Goal: Check status: Check status

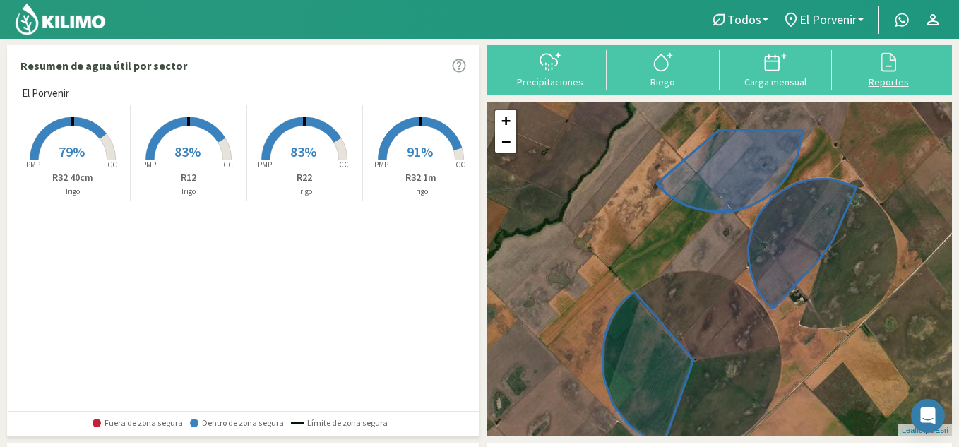
click at [889, 73] on icon at bounding box center [888, 62] width 23 height 23
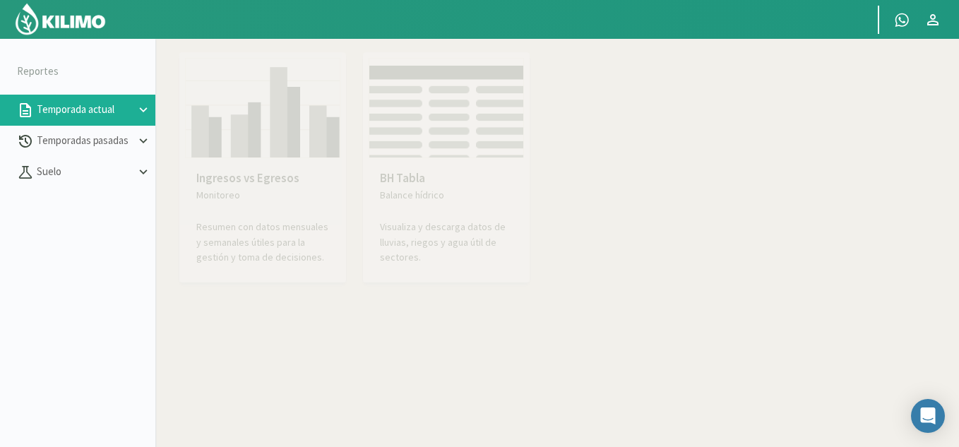
click at [129, 114] on p "Temporada actual" at bounding box center [85, 110] width 102 height 16
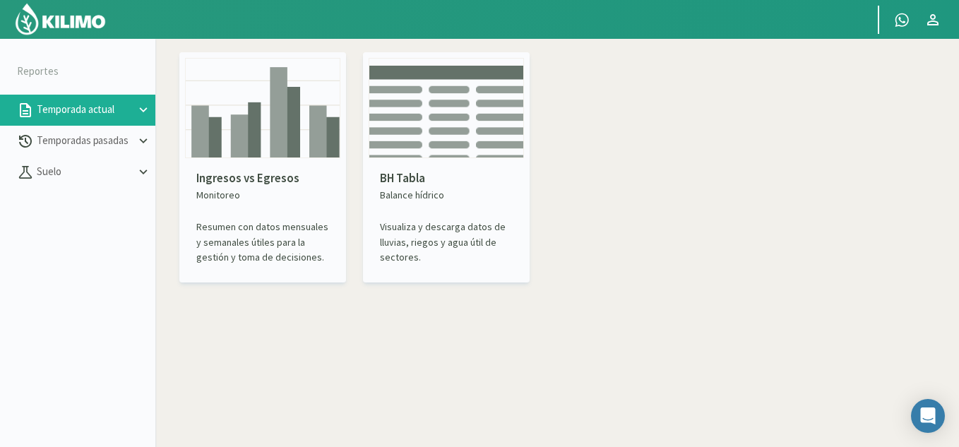
click at [270, 114] on img at bounding box center [262, 108] width 155 height 100
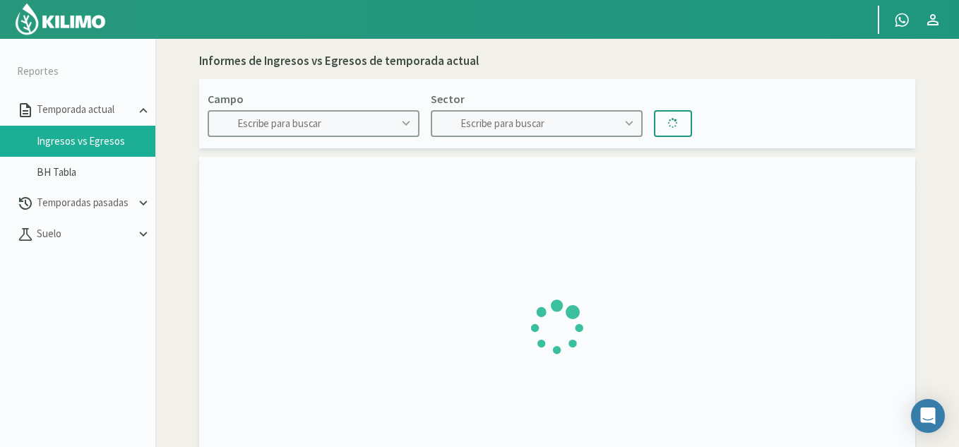
type input "El Porvenir"
type input "R12"
type input "[DATE] - [DATE]"
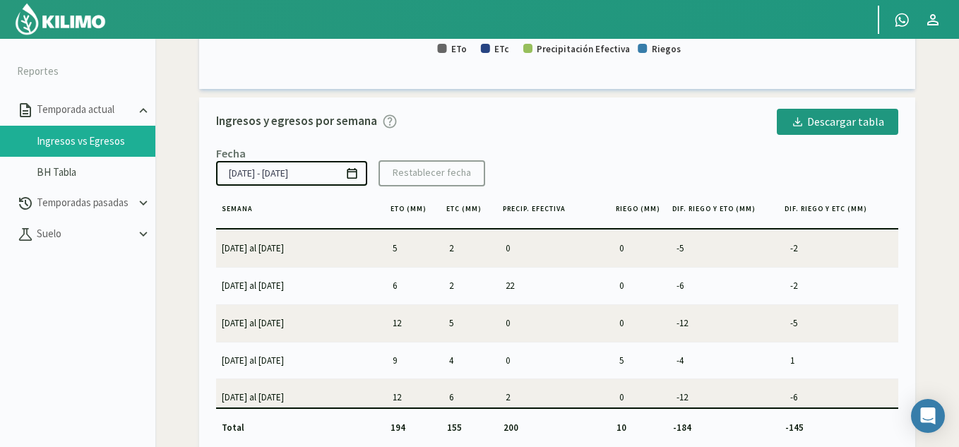
scroll to position [81, 0]
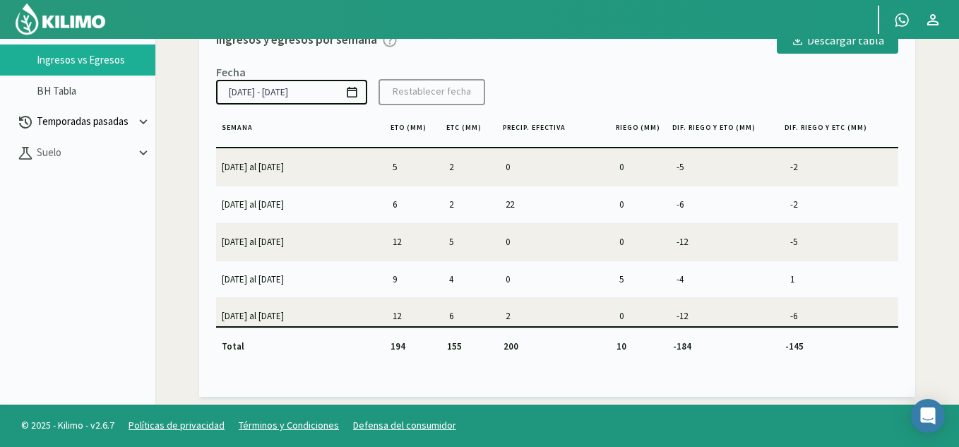
click at [111, 114] on p "Temporadas pasadas" at bounding box center [85, 122] width 102 height 16
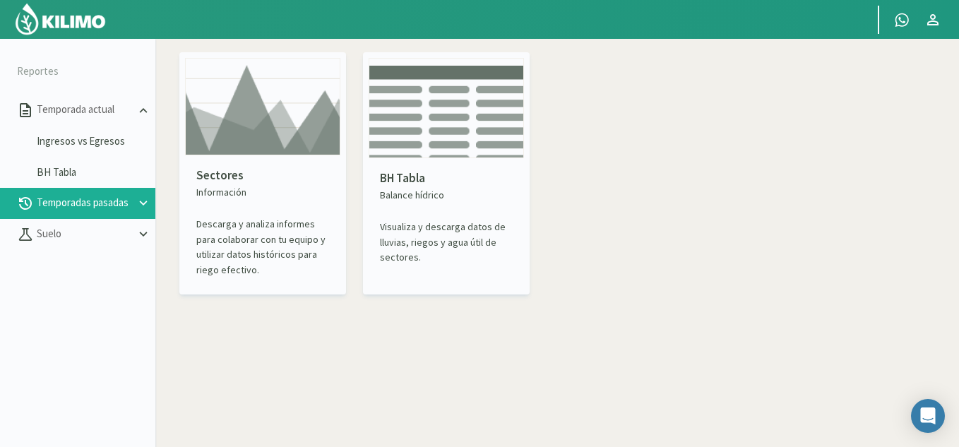
click at [274, 72] on img at bounding box center [262, 106] width 155 height 97
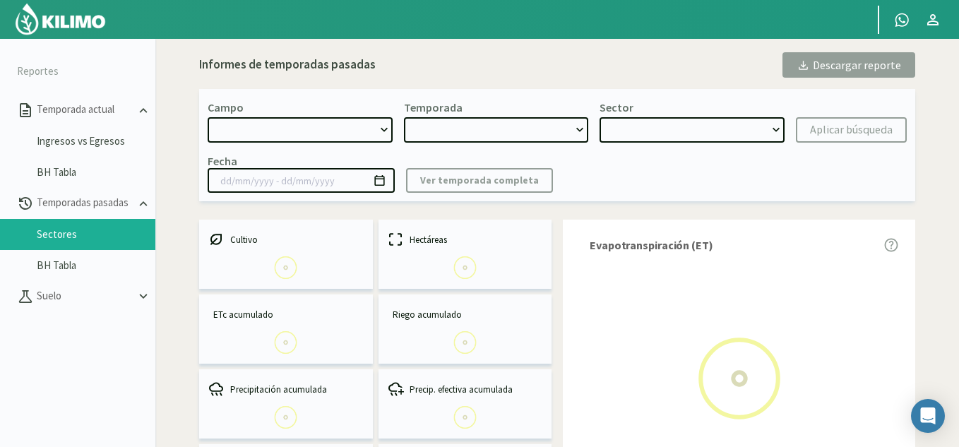
select select "0: Object"
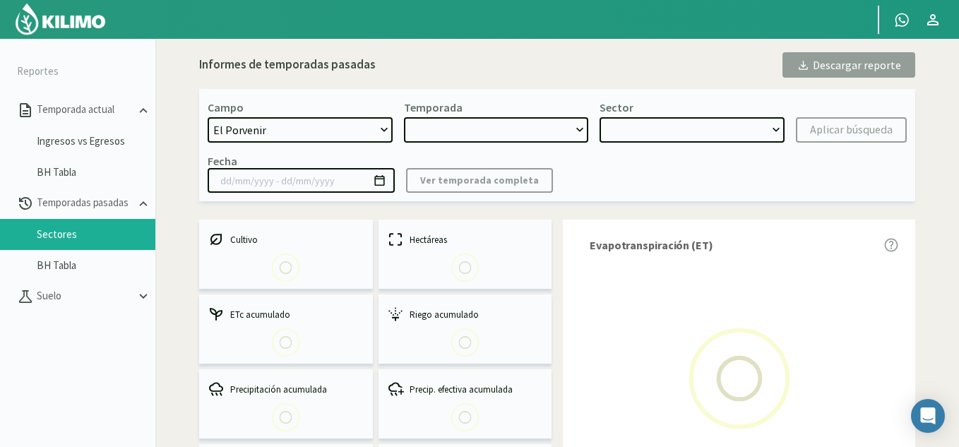
type input "[DATE] - [DATE]"
select select "0: 2024"
select select "0: Object"
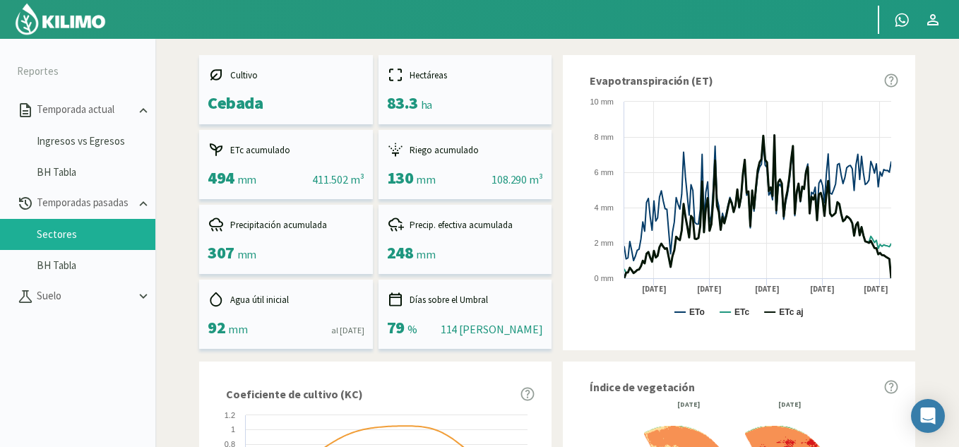
scroll to position [217, 0]
